Goal: Information Seeking & Learning: Learn about a topic

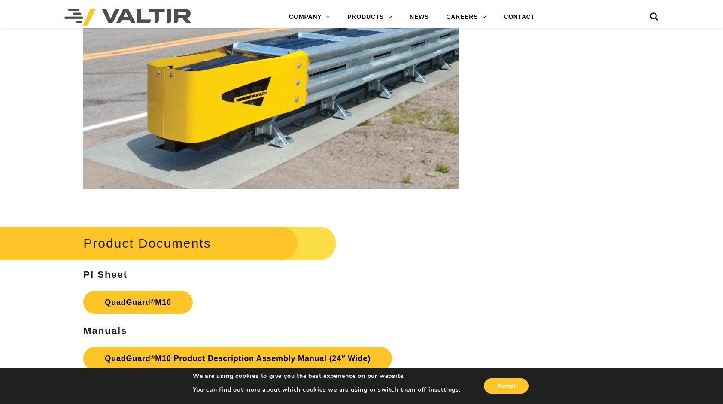
scroll to position [2646, 0]
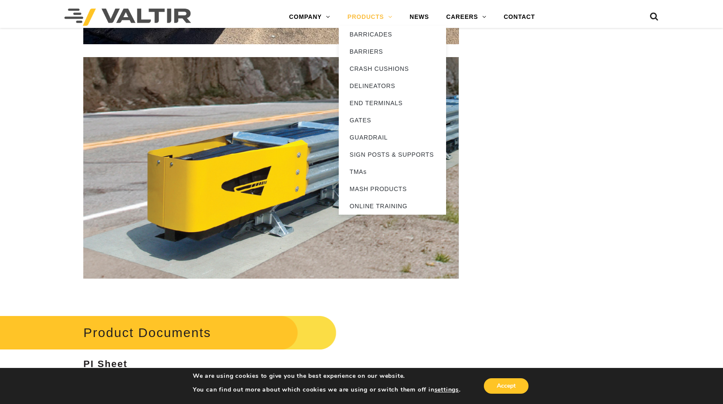
click at [381, 17] on link "PRODUCTS" at bounding box center [370, 17] width 62 height 17
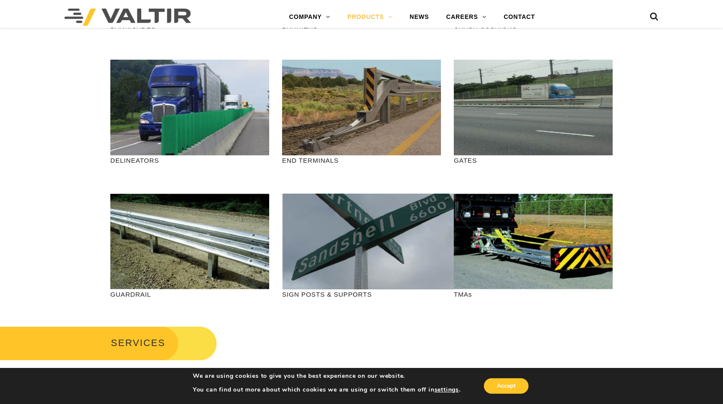
scroll to position [215, 0]
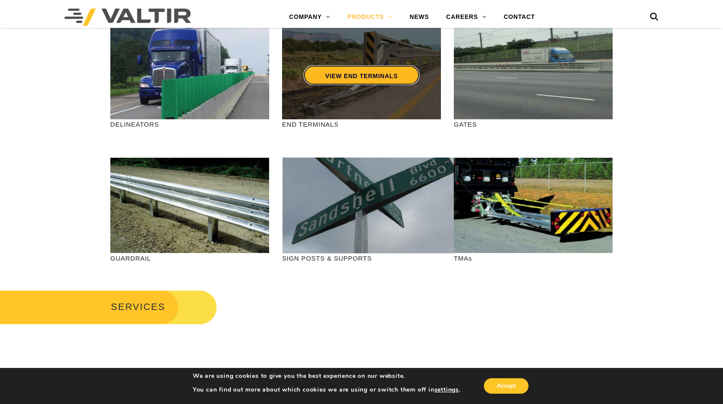
click at [334, 70] on link "VIEW END TERMINALS" at bounding box center [361, 75] width 115 height 20
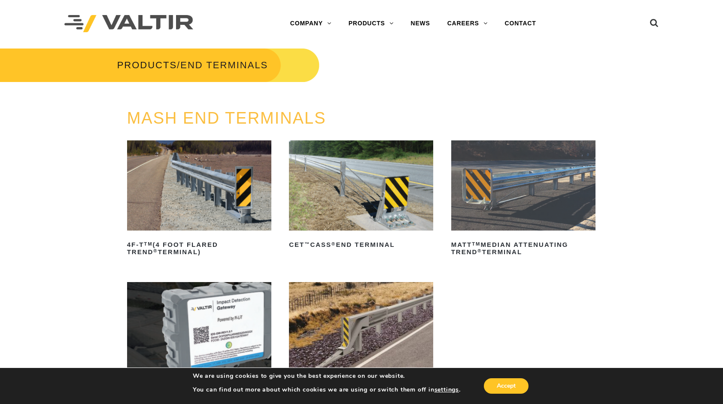
click at [479, 183] on img at bounding box center [523, 185] width 144 height 90
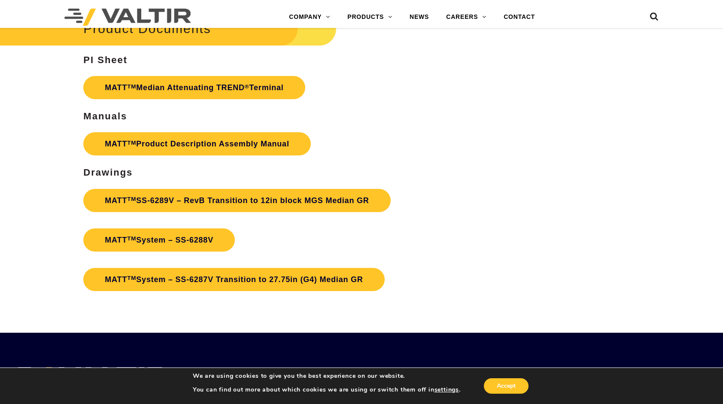
scroll to position [2876, 0]
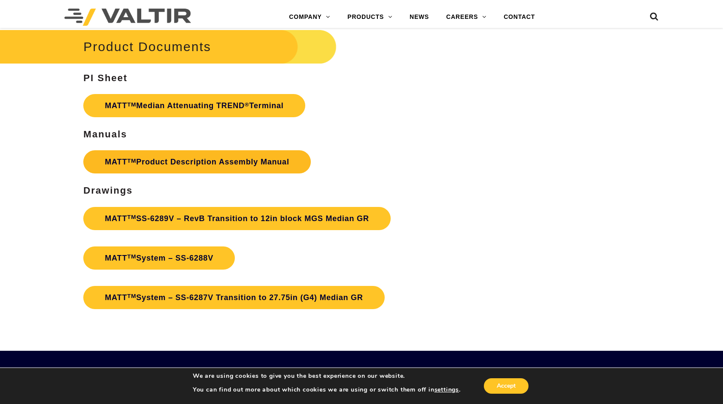
click at [155, 150] on link "MATT TM Product Description Assembly Manual" at bounding box center [196, 161] width 227 height 23
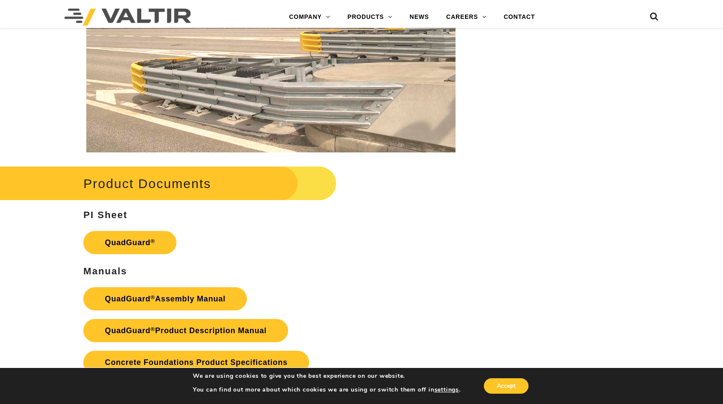
scroll to position [1631, 0]
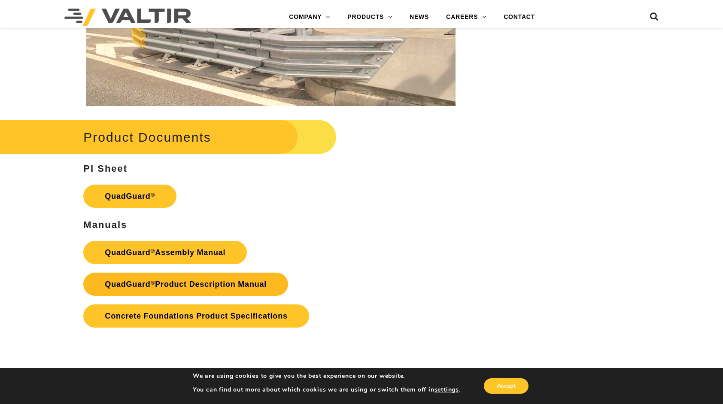
click at [194, 281] on link "QuadGuard ® Product Description Manual" at bounding box center [185, 284] width 205 height 23
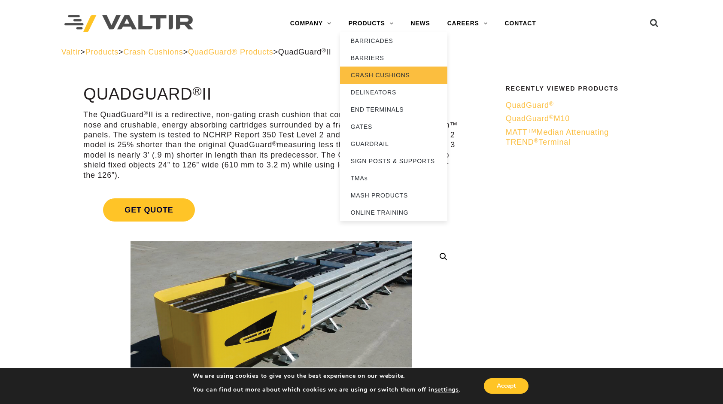
click at [360, 73] on link "CRASH CUSHIONS" at bounding box center [393, 75] width 107 height 17
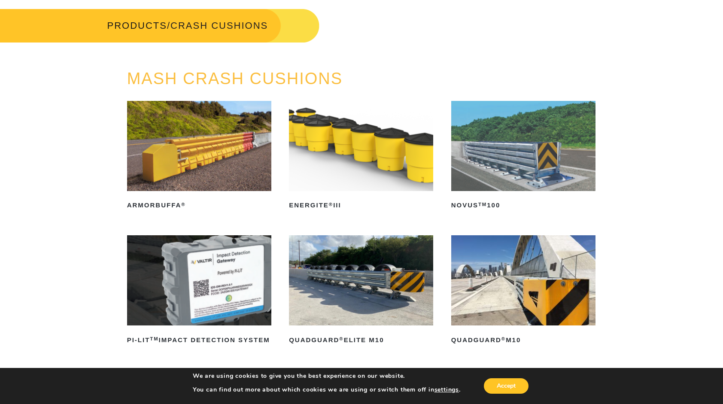
scroll to position [129, 0]
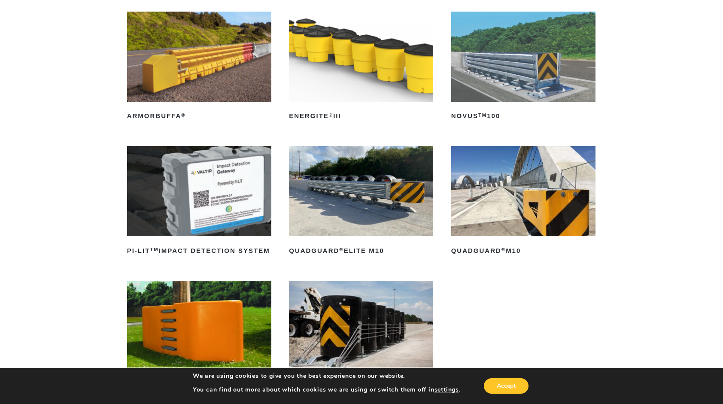
click at [405, 193] on img at bounding box center [361, 191] width 144 height 90
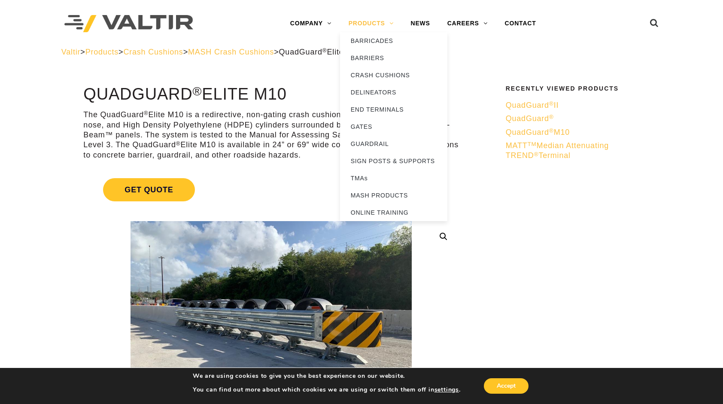
click at [385, 24] on link "PRODUCTS" at bounding box center [371, 23] width 62 height 17
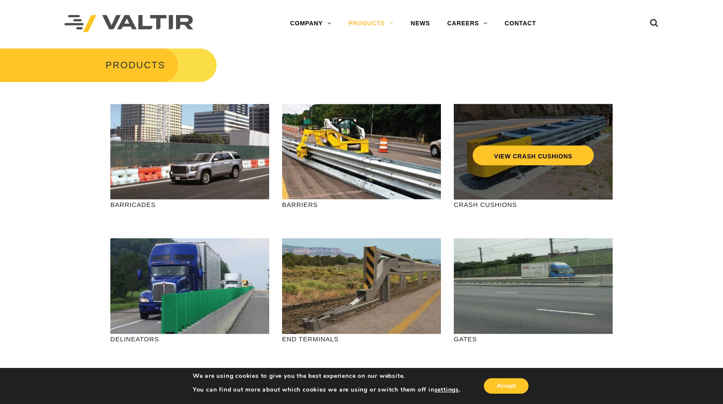
click at [503, 185] on div "VIEW CRASH CUSHIONS" at bounding box center [533, 152] width 159 height 96
click at [504, 159] on link "VIEW CRASH CUSHIONS" at bounding box center [533, 156] width 121 height 20
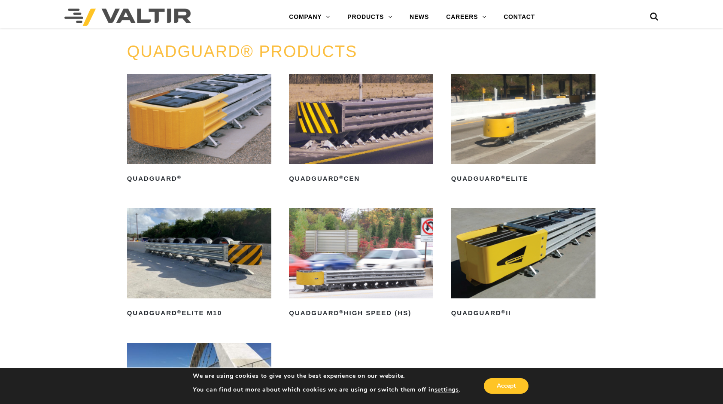
scroll to position [558, 0]
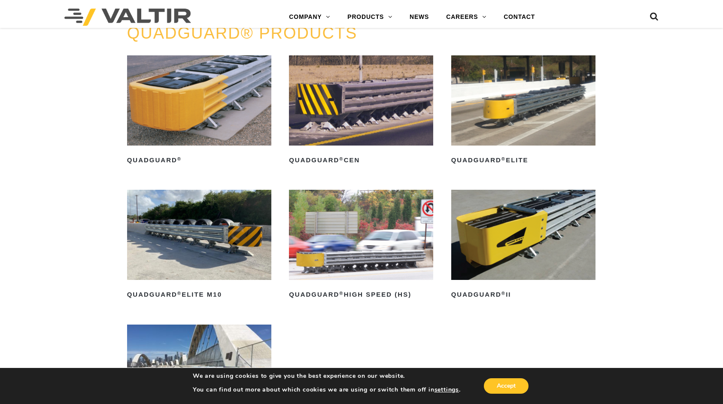
click at [174, 128] on img at bounding box center [199, 100] width 144 height 90
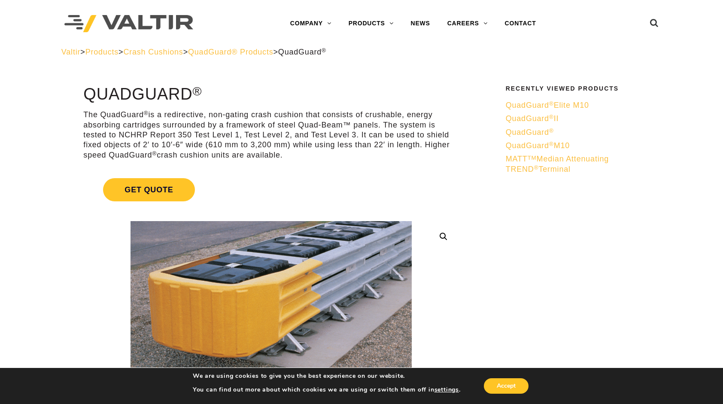
click at [525, 119] on span "QuadGuard ® II" at bounding box center [532, 118] width 53 height 9
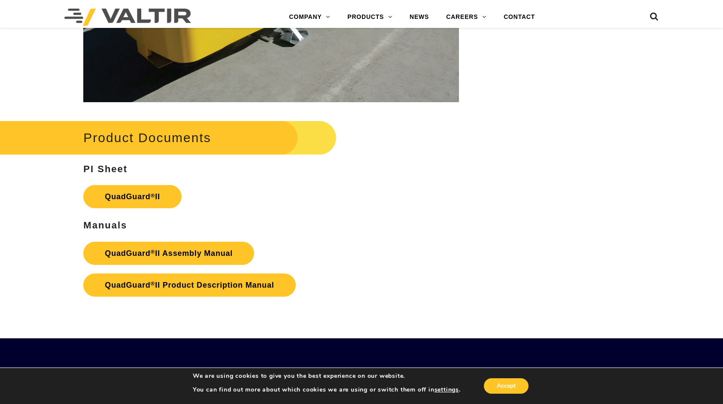
scroll to position [1674, 0]
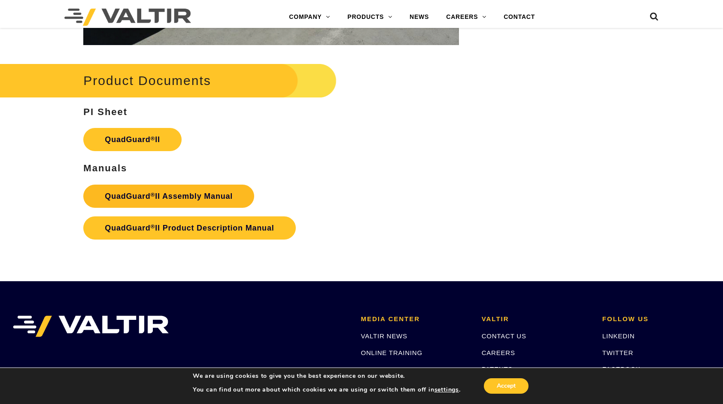
click at [159, 193] on strong "QuadGuard ® II Assembly Manual" at bounding box center [169, 196] width 128 height 9
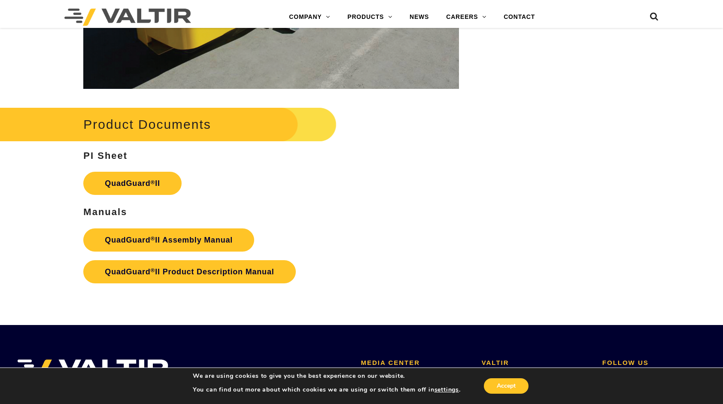
scroll to position [1631, 0]
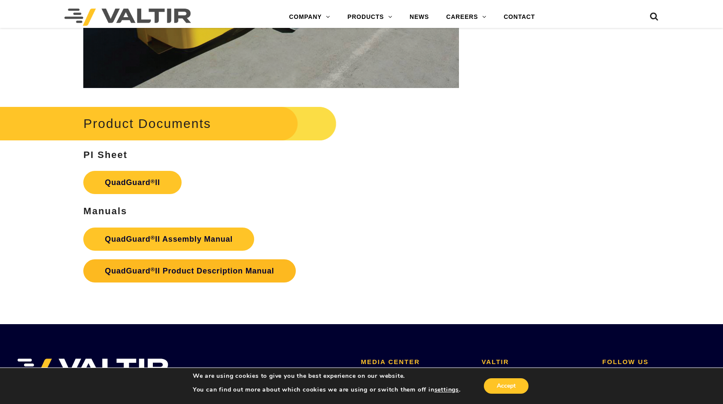
click at [172, 267] on strong "QuadGuard ® II Product Description Manual" at bounding box center [189, 271] width 169 height 9
